Goal: Task Accomplishment & Management: Manage account settings

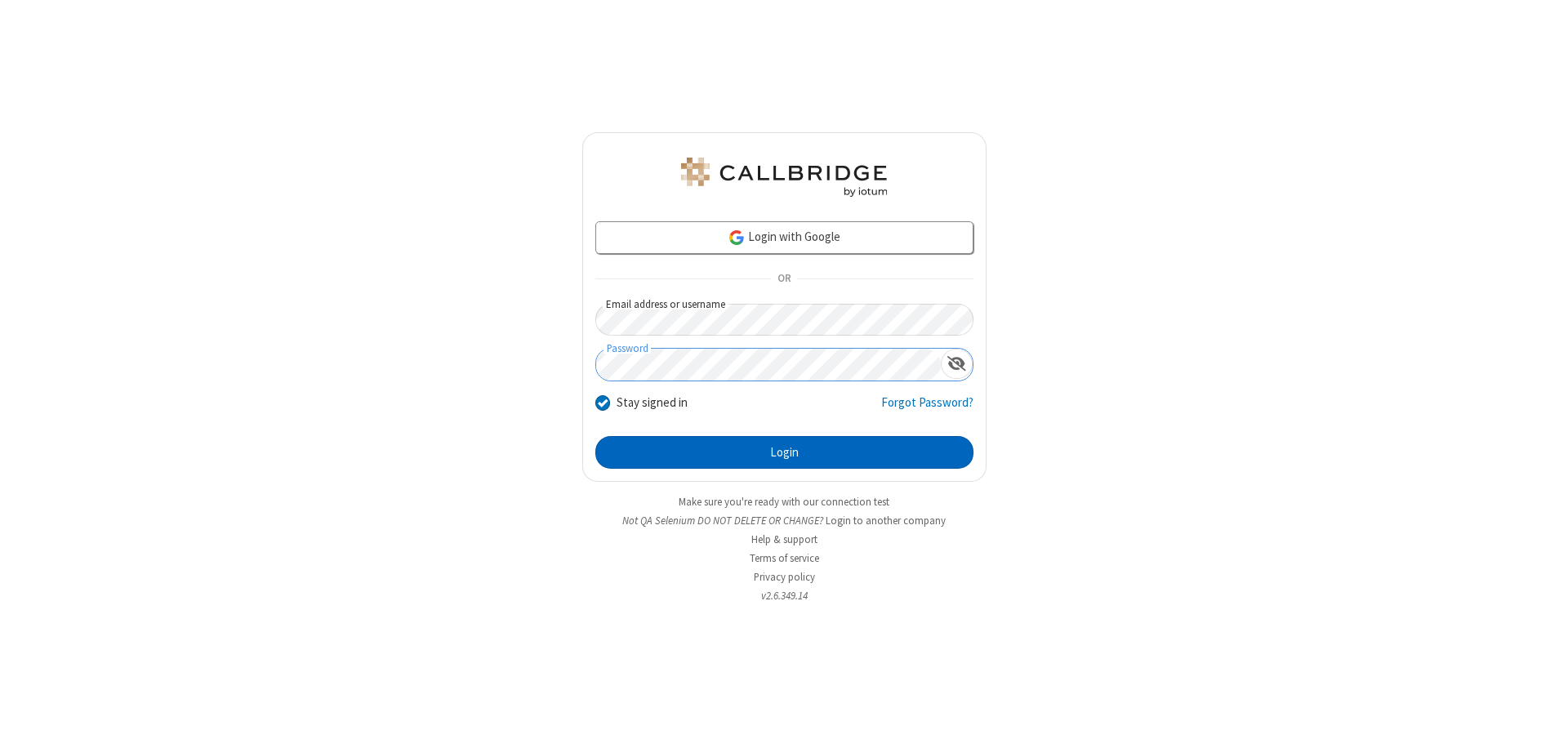
click at [784, 453] on button "Login" at bounding box center [784, 453] width 378 height 33
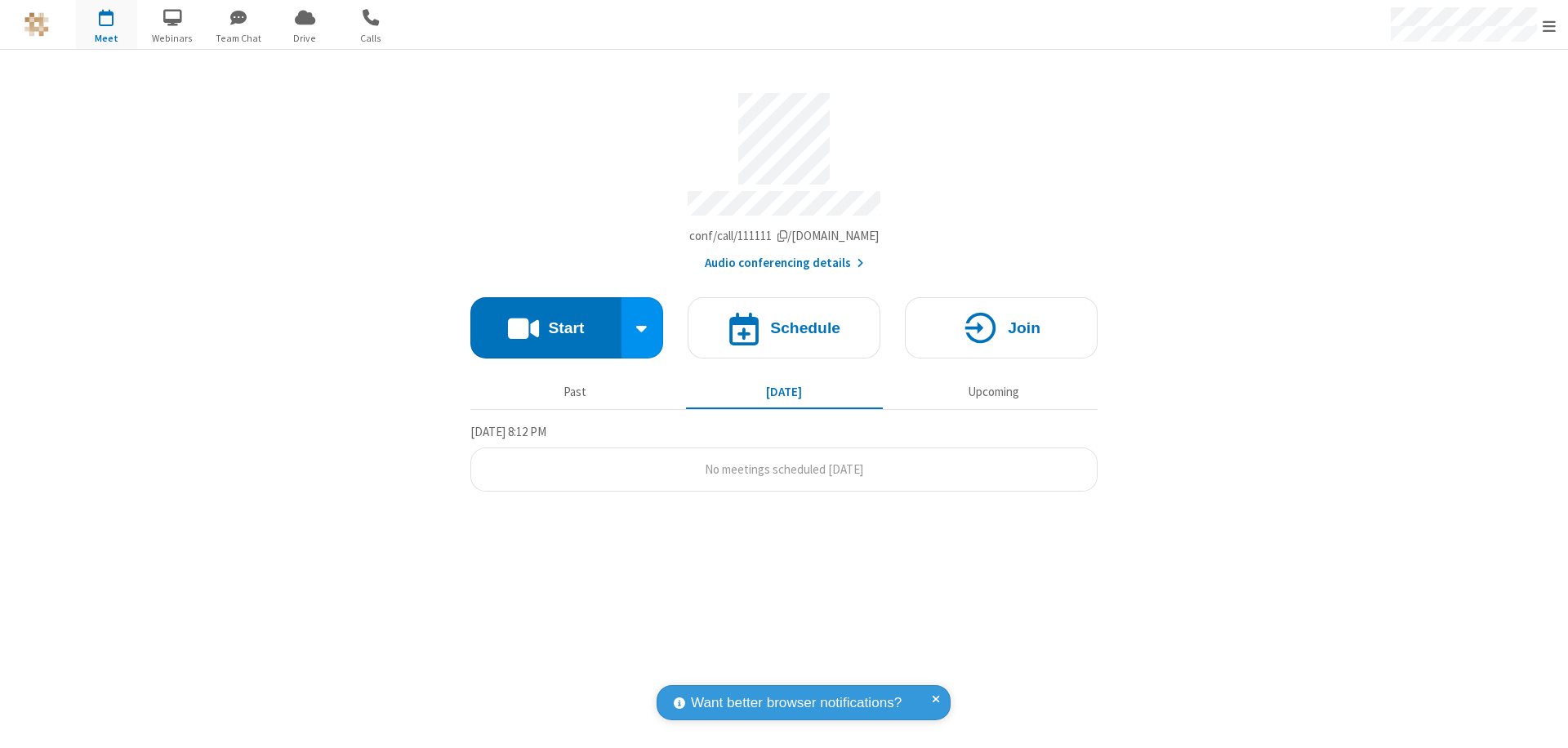
click at [1549, 25] on span "Open menu" at bounding box center [1549, 26] width 13 height 16
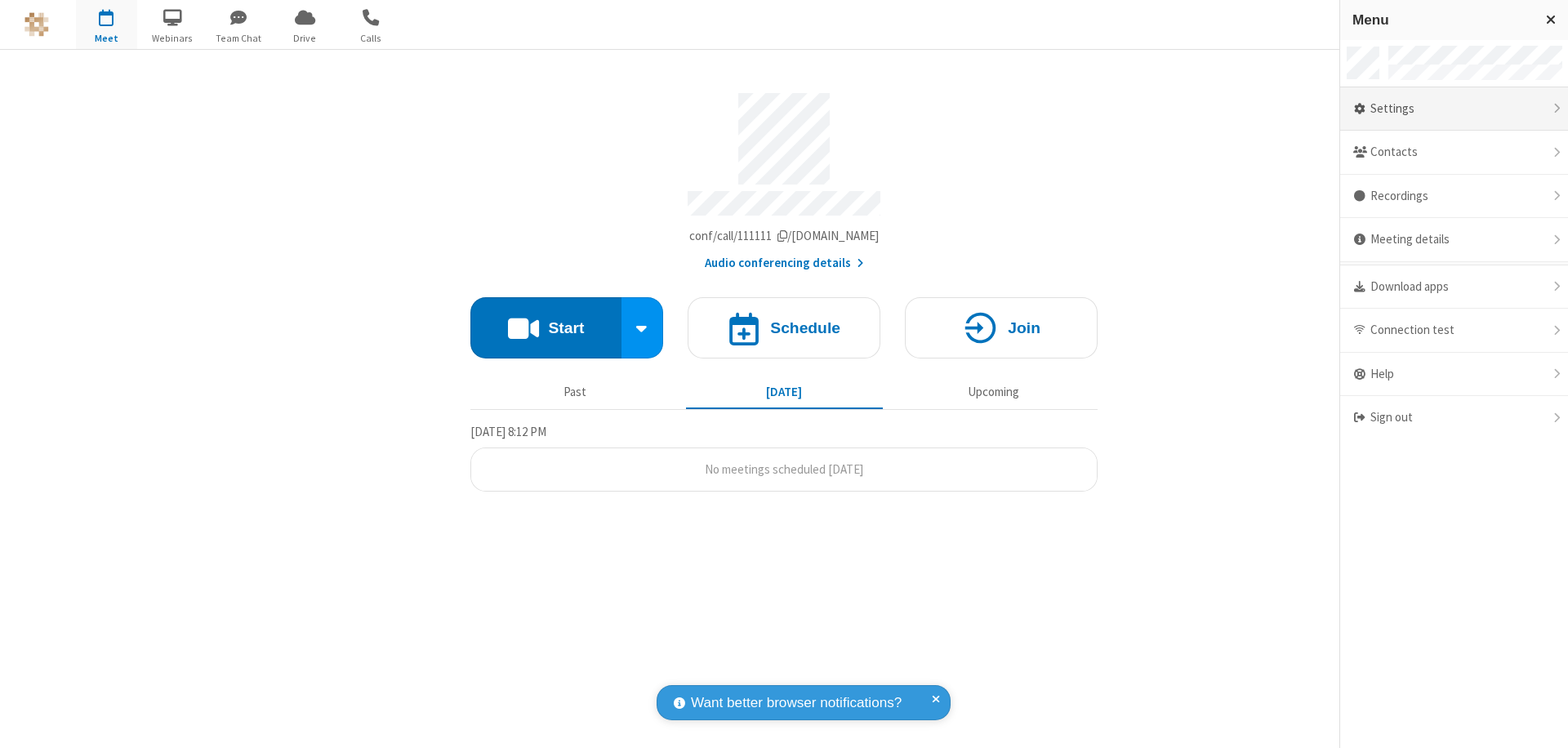
click at [1454, 108] on div "Settings" at bounding box center [1454, 109] width 228 height 44
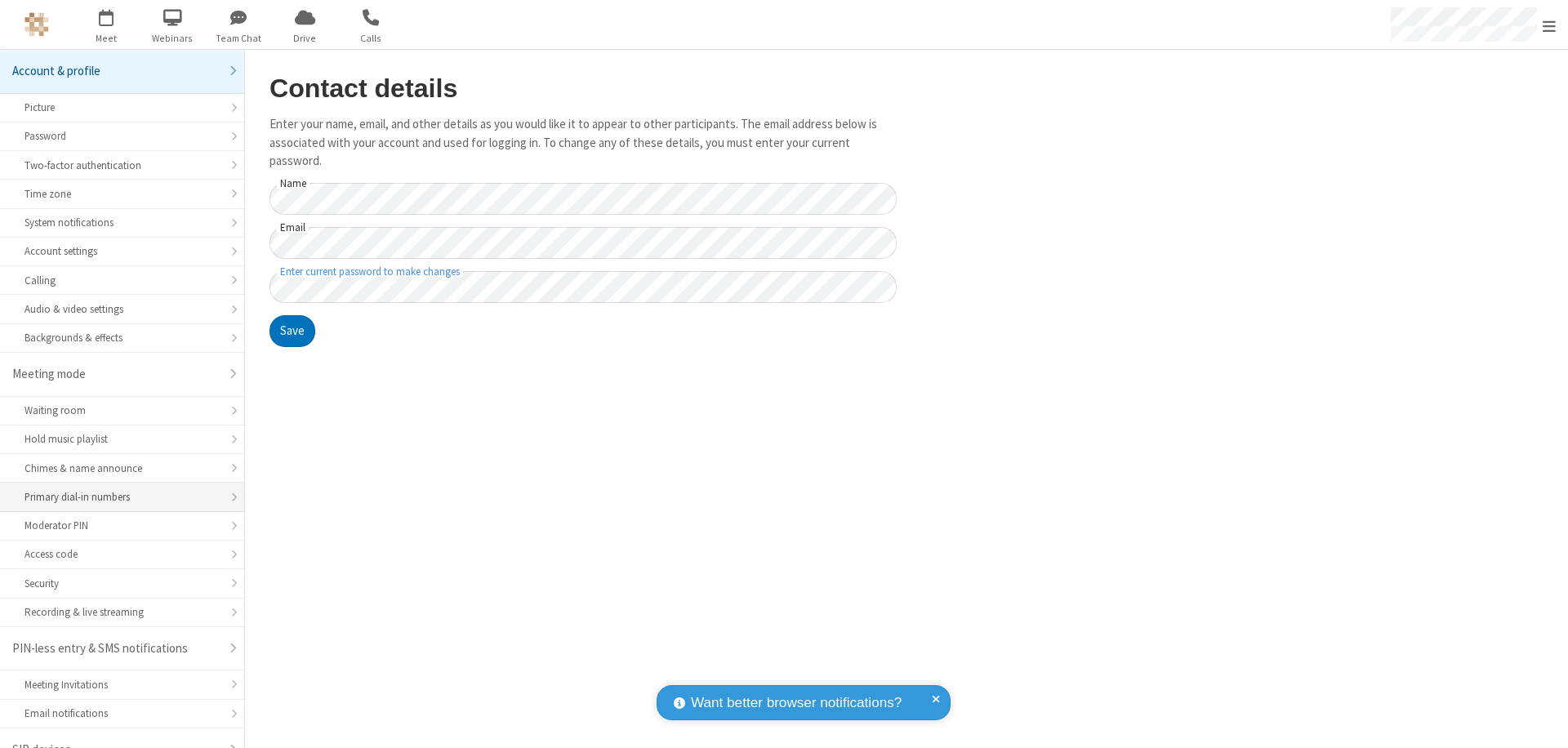
click at [116, 489] on div "Primary dial-in numbers" at bounding box center [122, 496] width 195 height 15
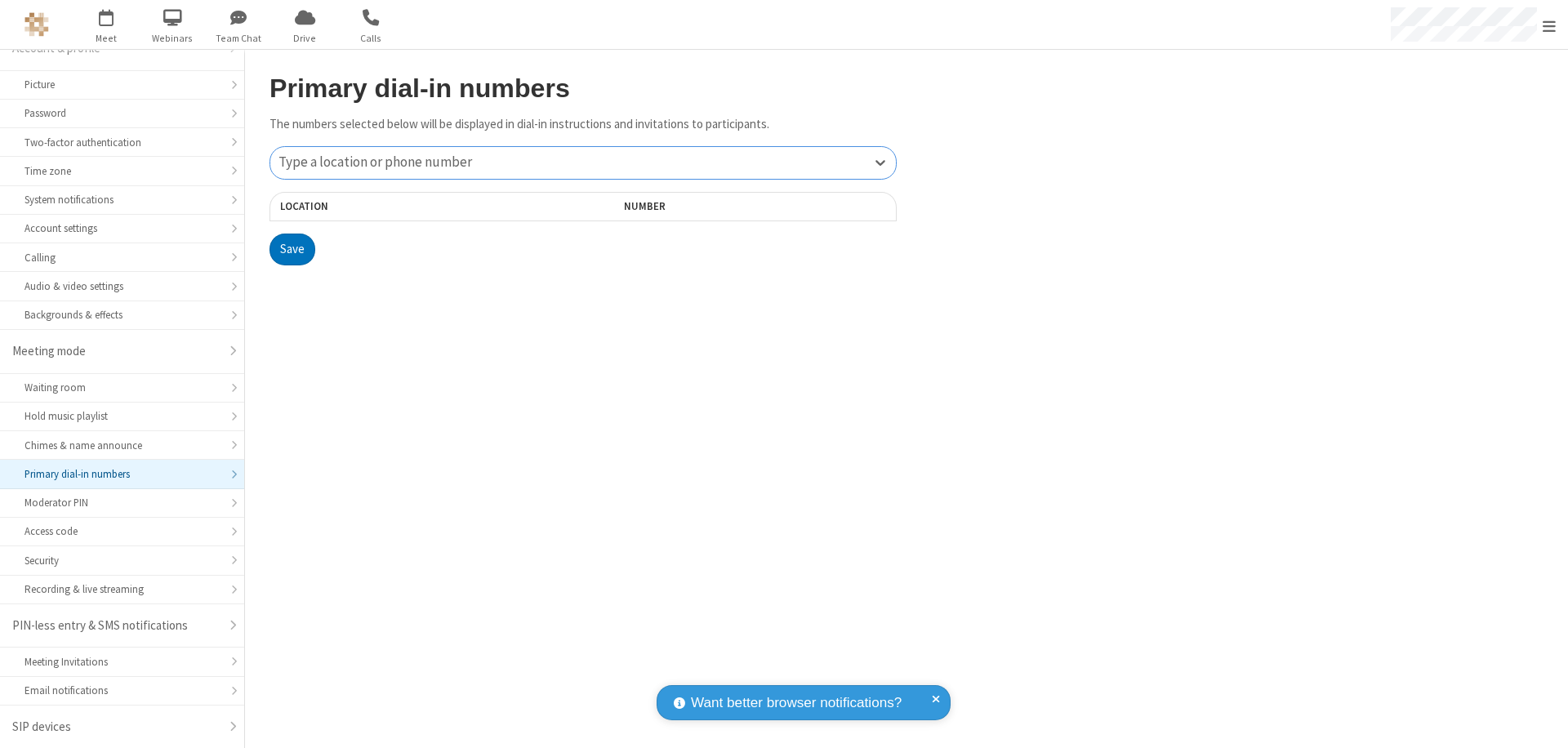
click at [583, 163] on div "Type a location or phone number" at bounding box center [583, 163] width 625 height 32
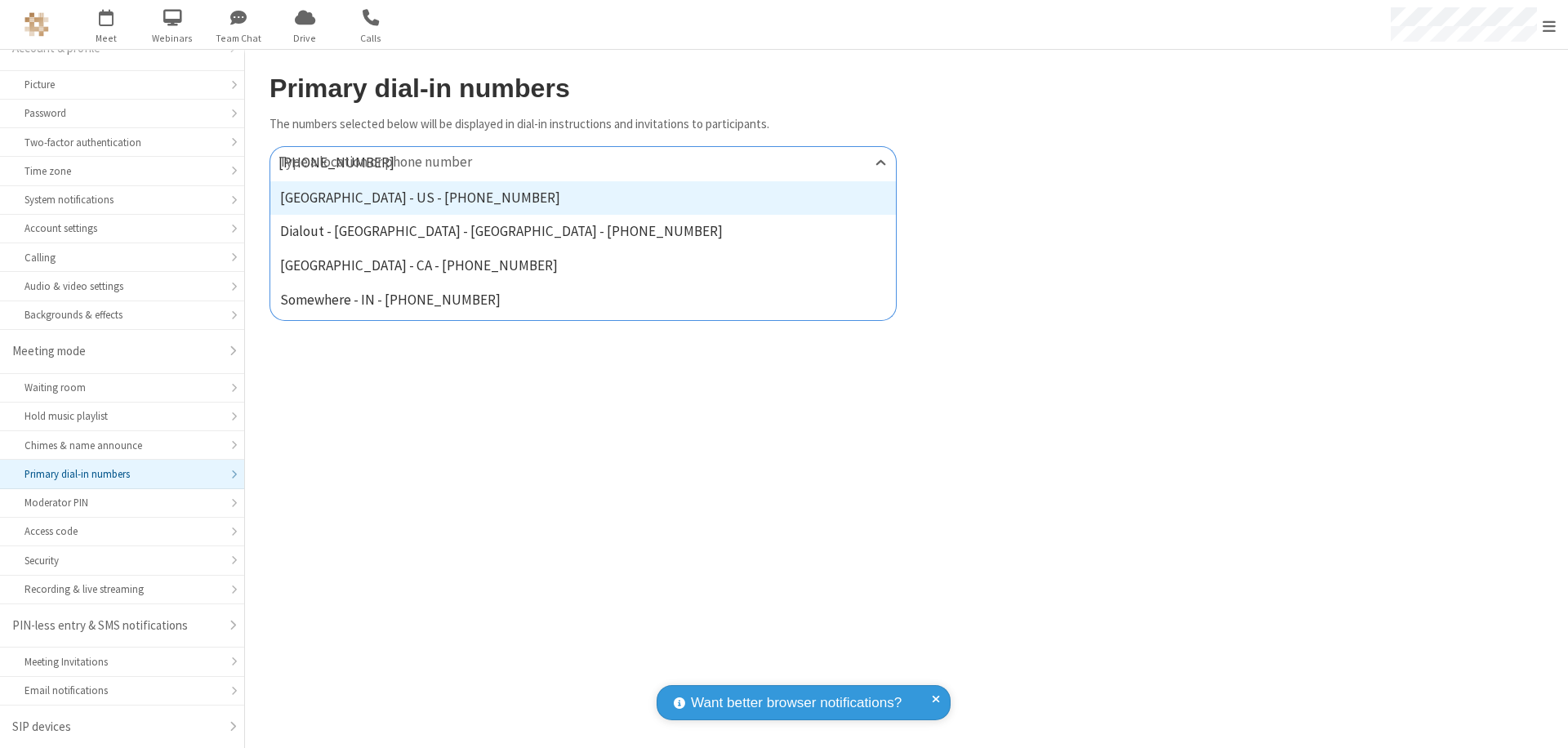
type input "[PHONE_NUMBER]"
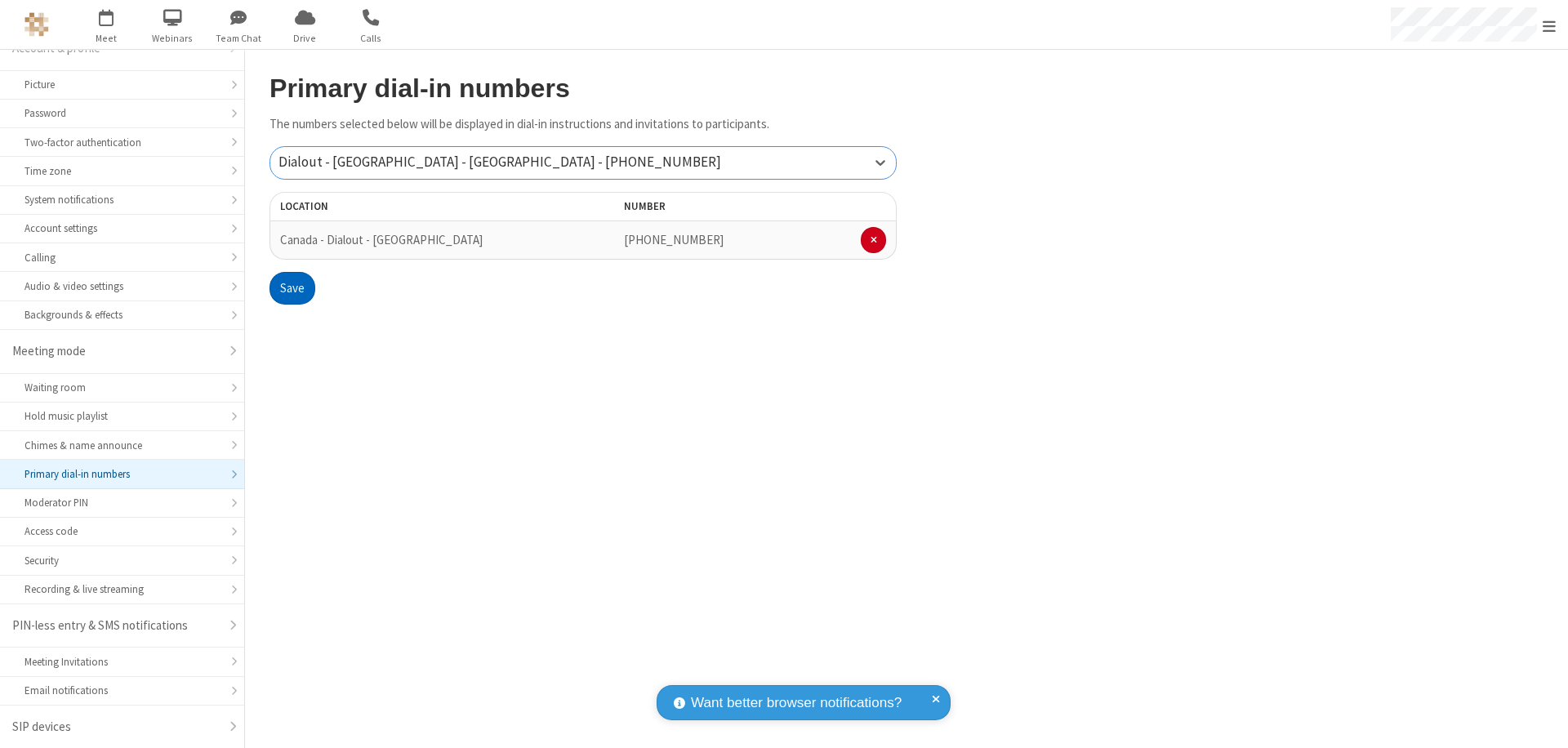
click at [292, 288] on button "Save" at bounding box center [292, 288] width 46 height 33
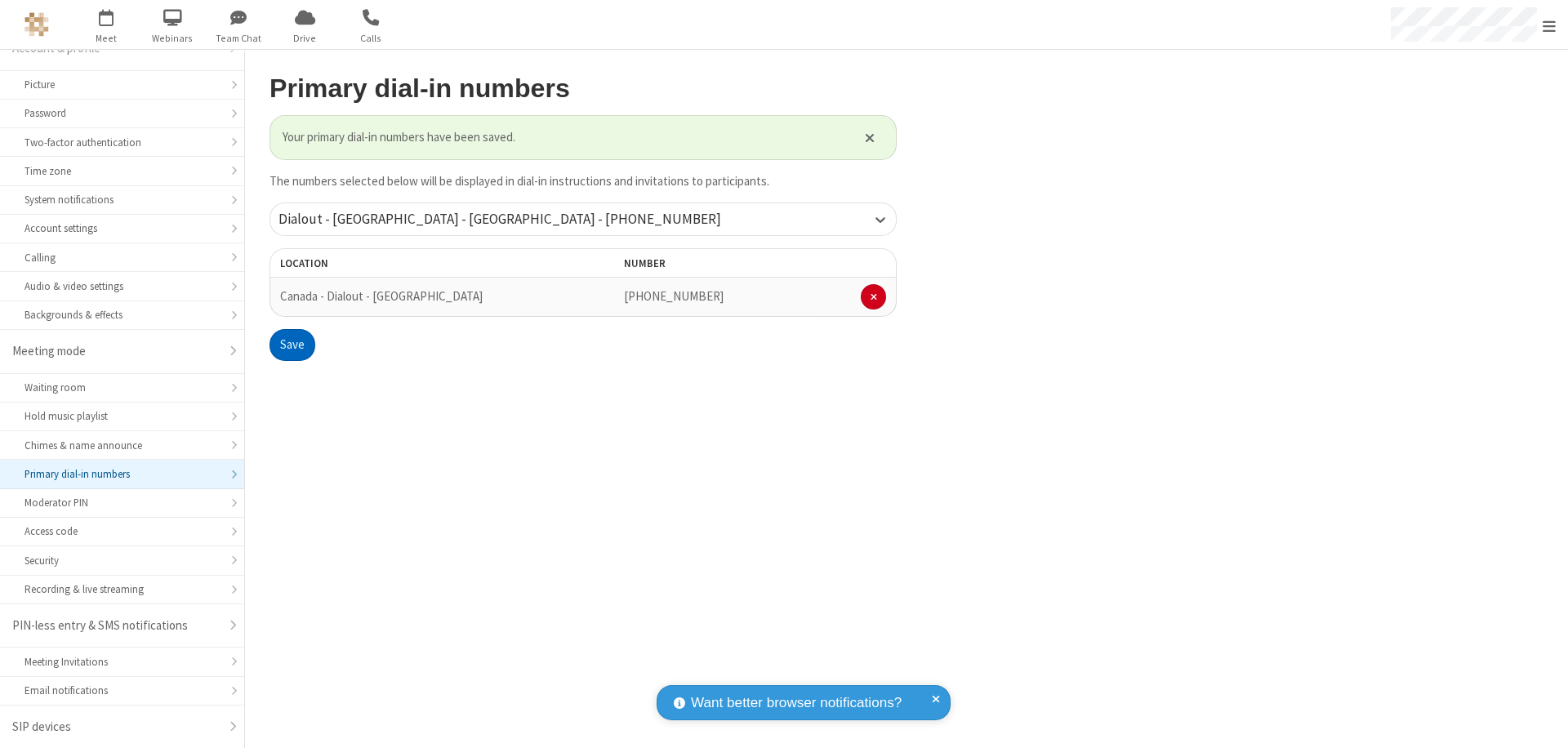
click at [1549, 25] on span "Open menu" at bounding box center [1549, 26] width 13 height 16
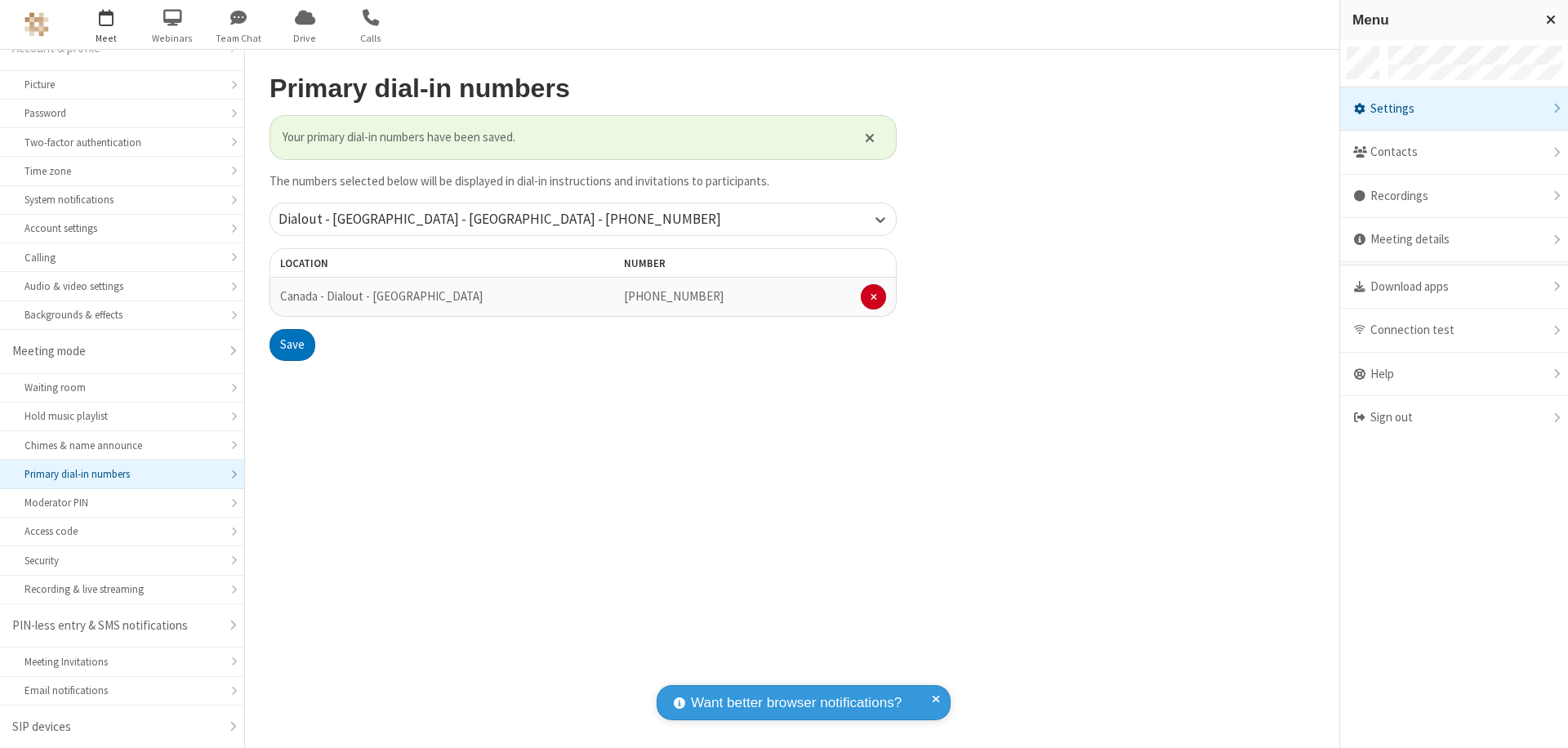
click at [106, 24] on span "button" at bounding box center [107, 17] width 61 height 28
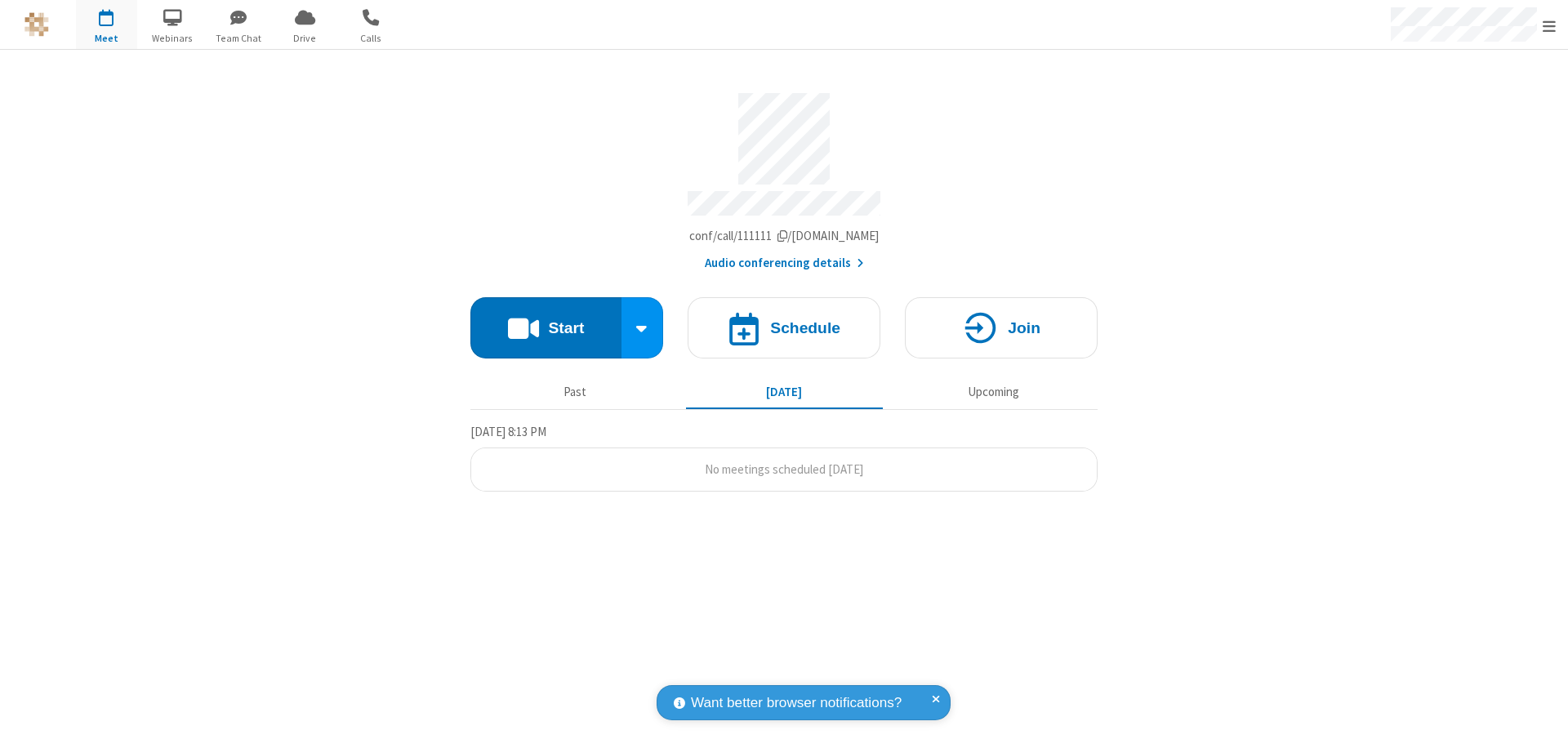
click at [546, 320] on button "Start" at bounding box center [546, 328] width 151 height 61
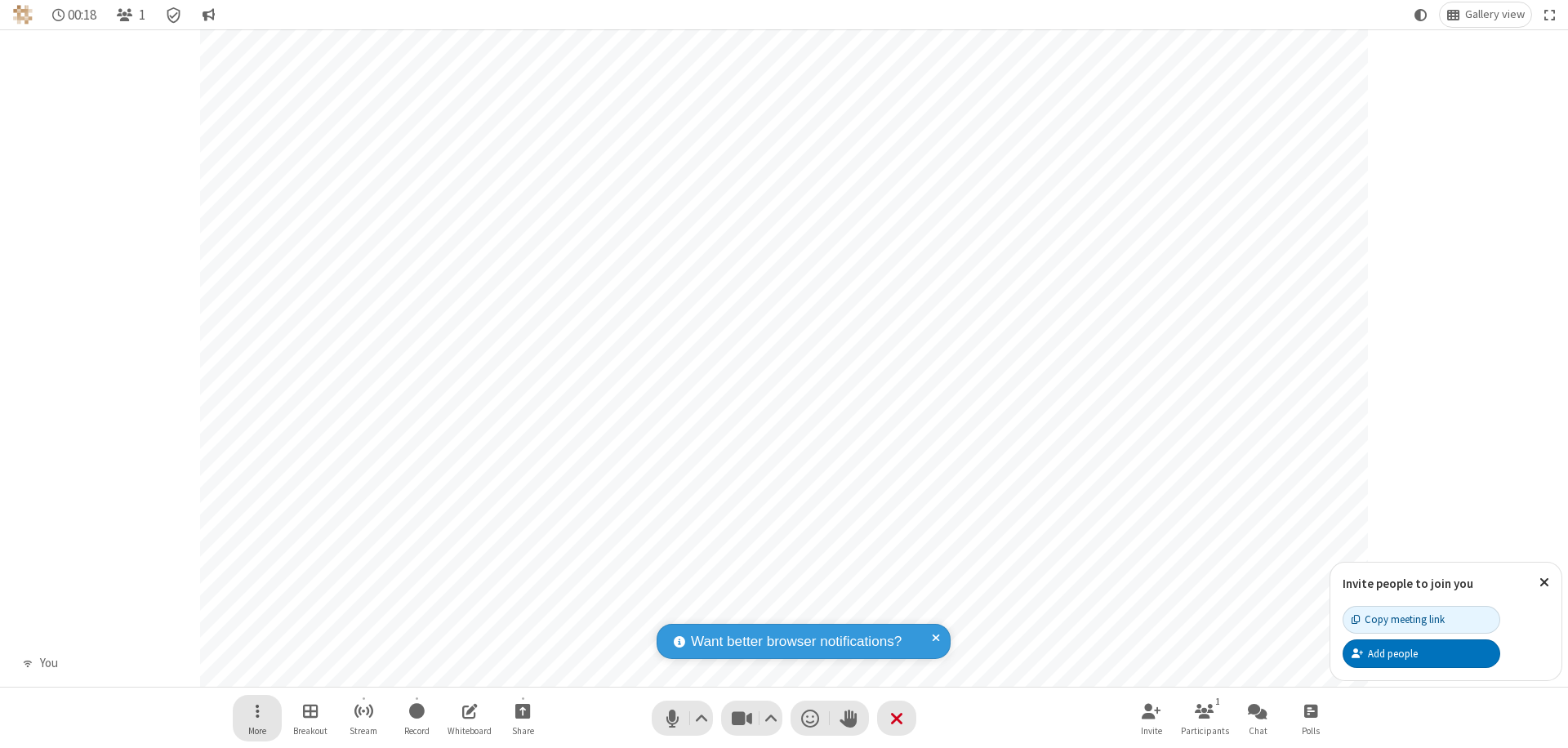
click at [257, 710] on span "Open menu" at bounding box center [258, 710] width 5 height 21
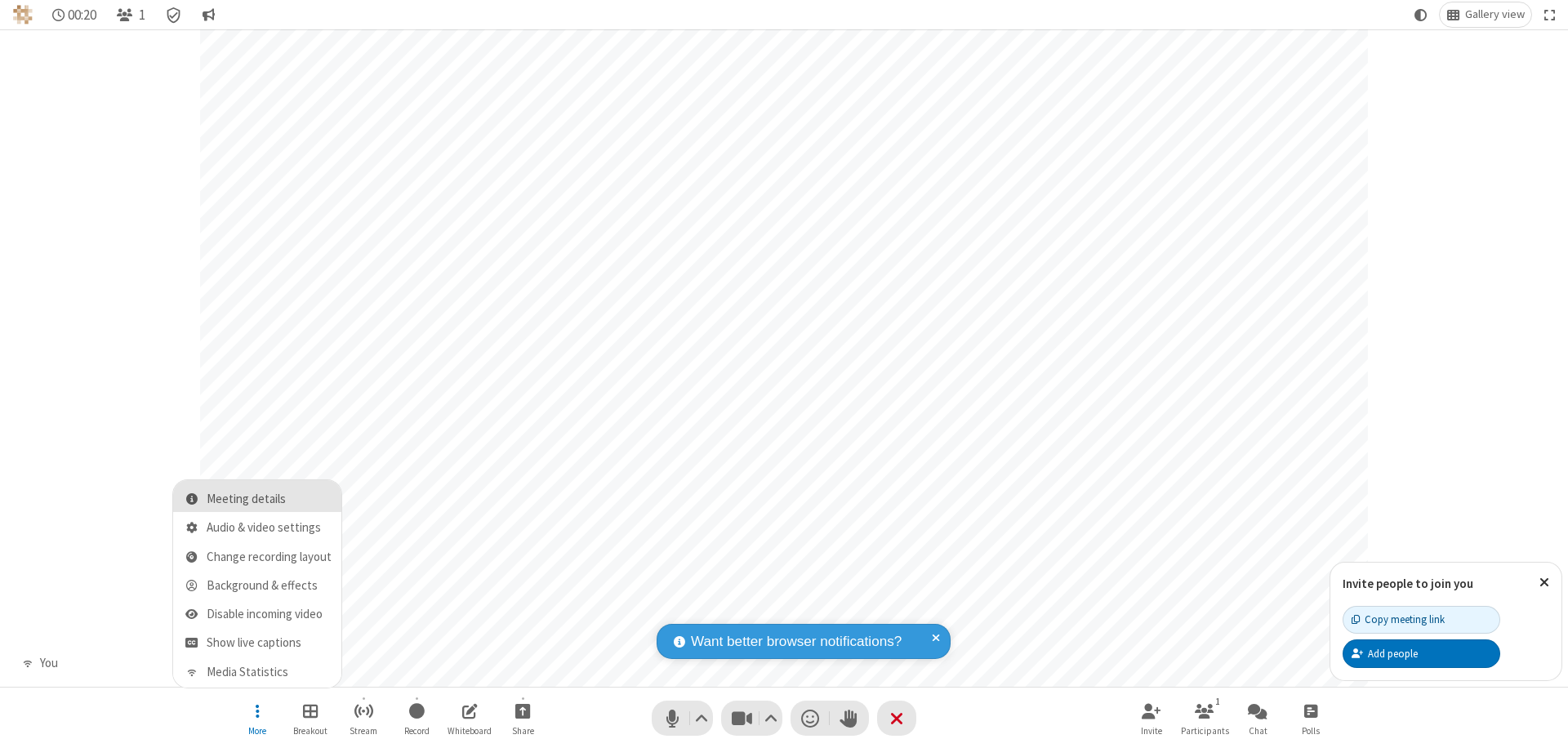
click at [268, 499] on span "Meeting details" at bounding box center [269, 499] width 125 height 14
